Goal: Task Accomplishment & Management: Use online tool/utility

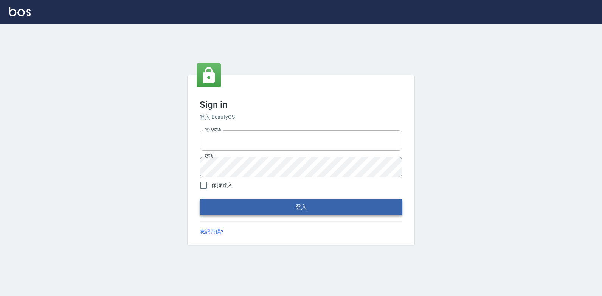
type input "047265856"
click at [299, 208] on button "登入" at bounding box center [301, 207] width 203 height 16
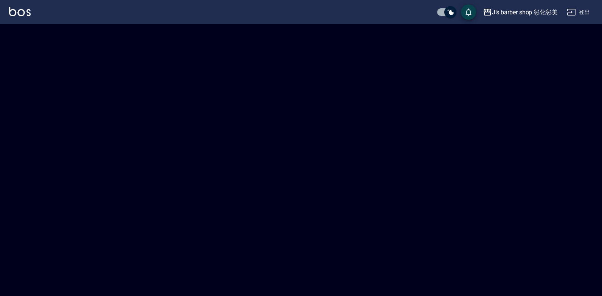
checkbox input "true"
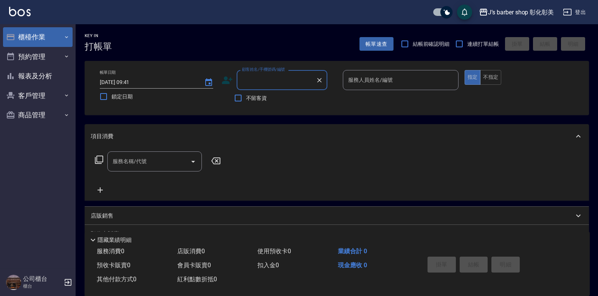
click at [40, 37] on button "櫃檯作業" at bounding box center [38, 37] width 70 height 20
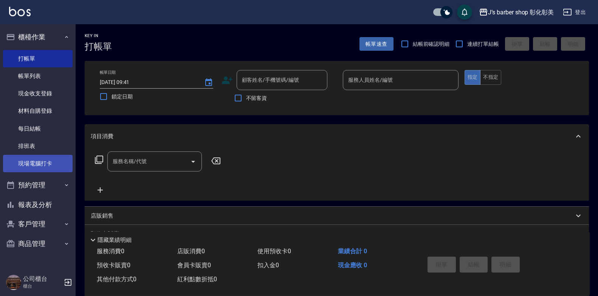
click at [45, 160] on link "現場電腦打卡" at bounding box center [38, 163] width 70 height 17
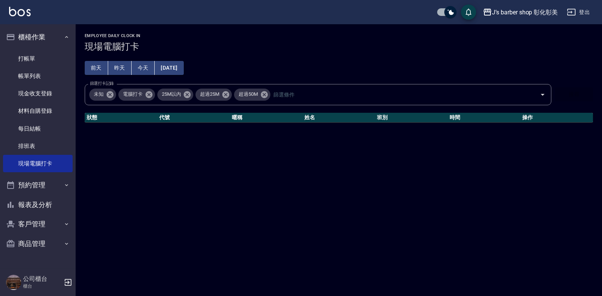
click at [143, 64] on button "今天" at bounding box center [143, 68] width 23 height 14
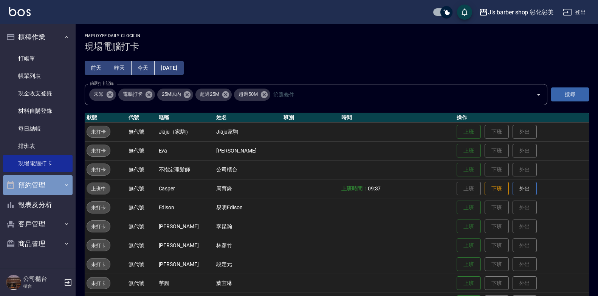
click at [49, 187] on button "預約管理" at bounding box center [38, 185] width 70 height 20
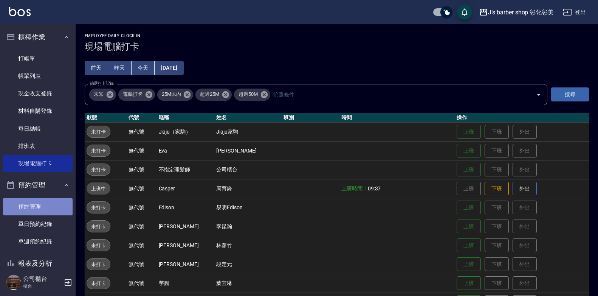
click at [47, 200] on link "預約管理" at bounding box center [38, 206] width 70 height 17
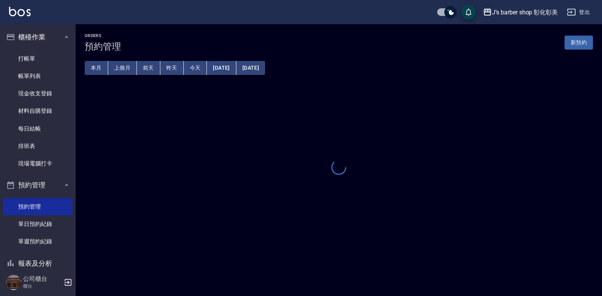
click at [197, 64] on button "今天" at bounding box center [195, 68] width 23 height 14
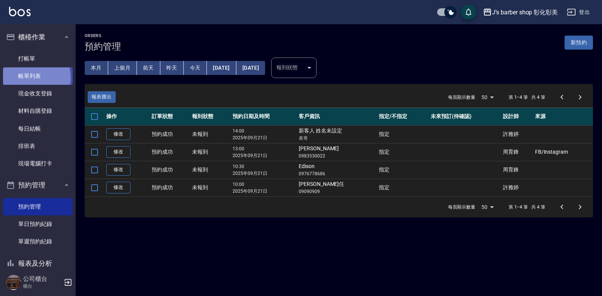
click at [26, 78] on link "帳單列表" at bounding box center [38, 75] width 70 height 17
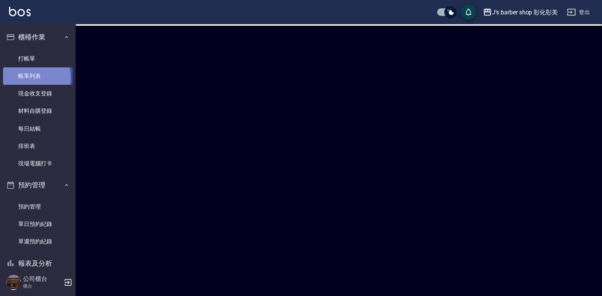
click at [26, 78] on link "帳單列表" at bounding box center [38, 75] width 70 height 17
